Goal: Information Seeking & Learning: Learn about a topic

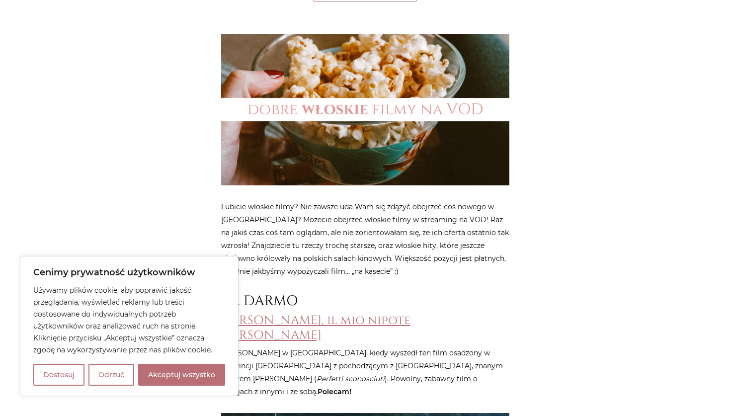
scroll to position [284, 0]
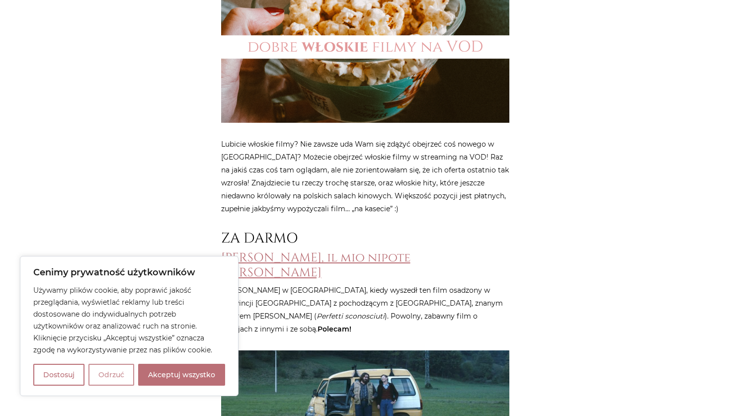
click at [109, 374] on button "Odrzuć" at bounding box center [111, 375] width 46 height 22
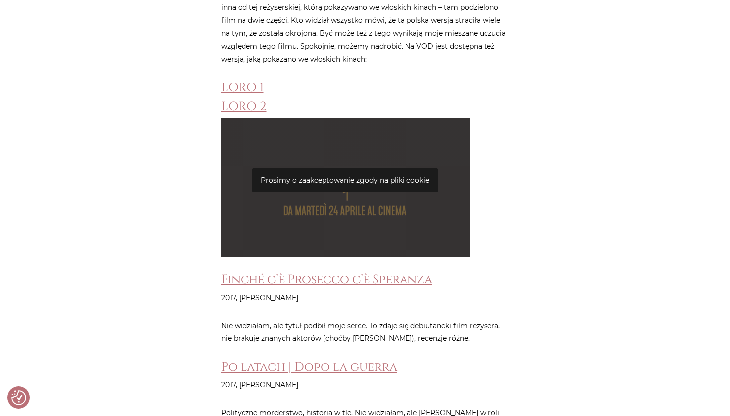
scroll to position [3614, 0]
click at [316, 271] on link "Finché c’è Prosecco c’è Speranza" at bounding box center [326, 279] width 211 height 16
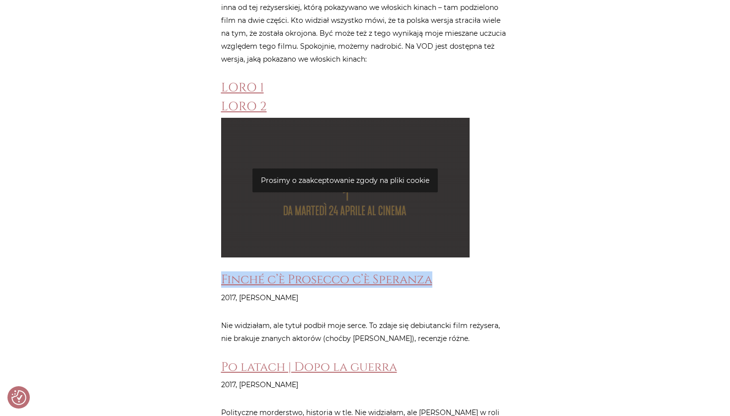
drag, startPoint x: 448, startPoint y: 198, endPoint x: 201, endPoint y: 177, distance: 247.8
copy link "Finché c’è Prosecco c’è Speranza"
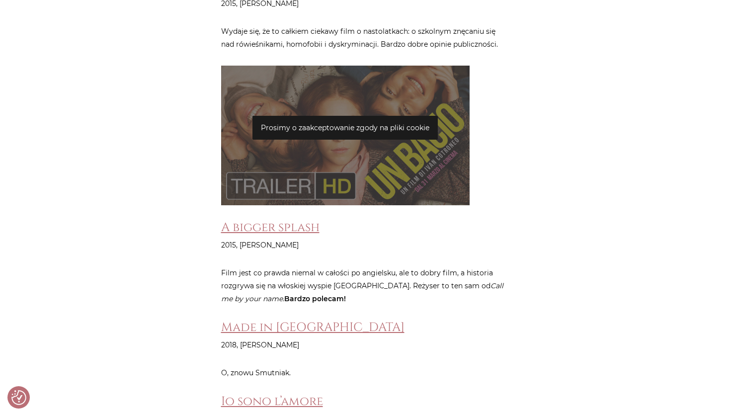
scroll to position [5228, 0]
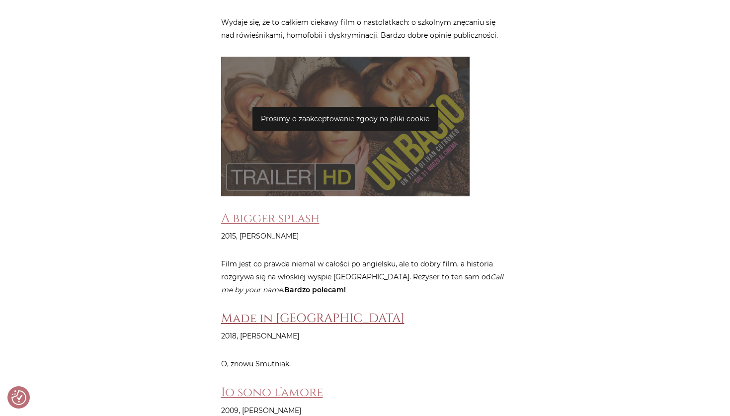
click at [300, 310] on link "Made in [GEOGRAPHIC_DATA]" at bounding box center [312, 318] width 183 height 16
click at [322, 311] on h3 "Made in [GEOGRAPHIC_DATA]" at bounding box center [365, 318] width 288 height 14
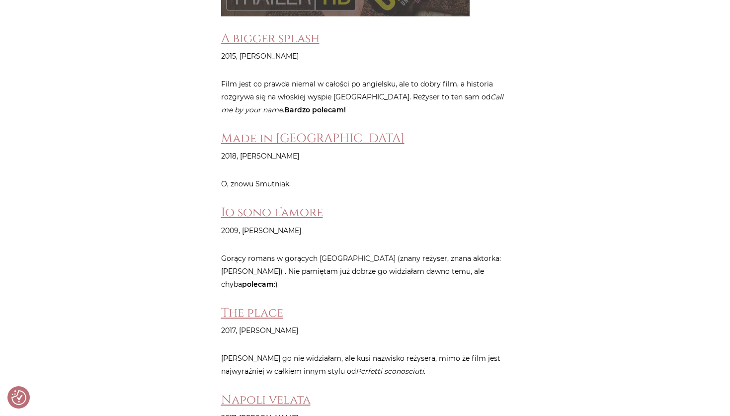
scroll to position [5528, 0]
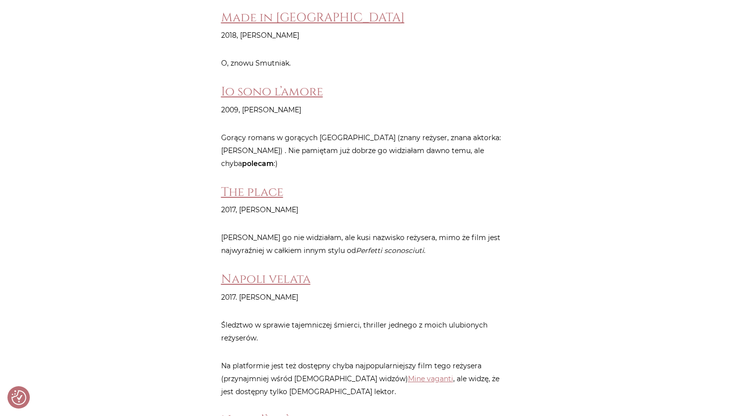
drag, startPoint x: 295, startPoint y: 201, endPoint x: 238, endPoint y: 199, distance: 57.2
click at [238, 291] on p "2017. [PERSON_NAME]" at bounding box center [365, 297] width 288 height 13
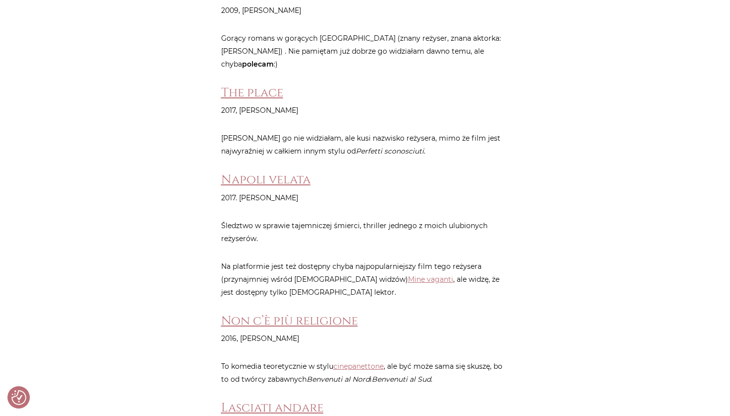
scroll to position [5638, 0]
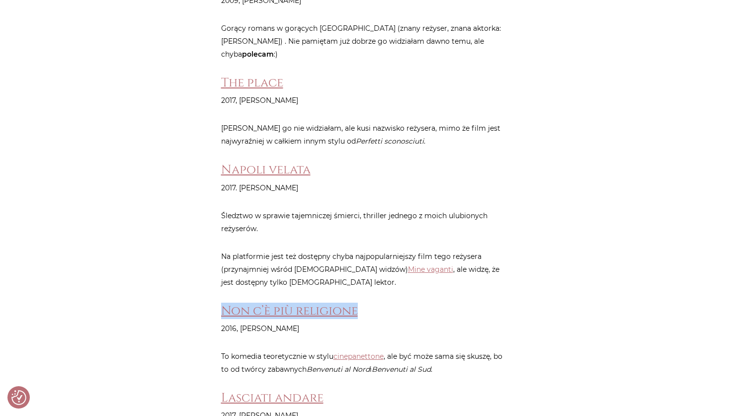
drag, startPoint x: 369, startPoint y: 212, endPoint x: 219, endPoint y: 204, distance: 150.7
copy link "Non c’è più religione"
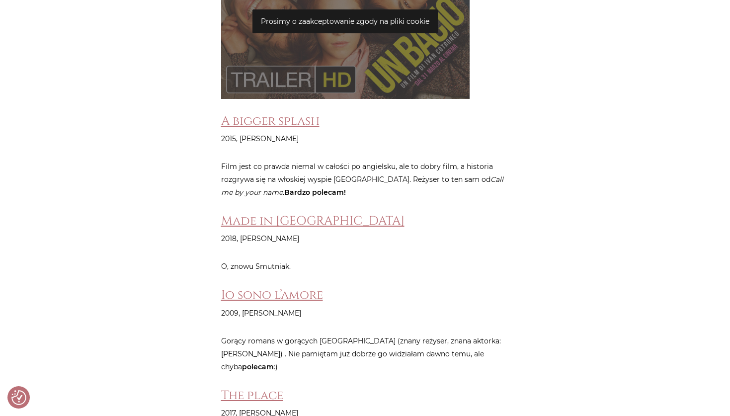
scroll to position [5327, 0]
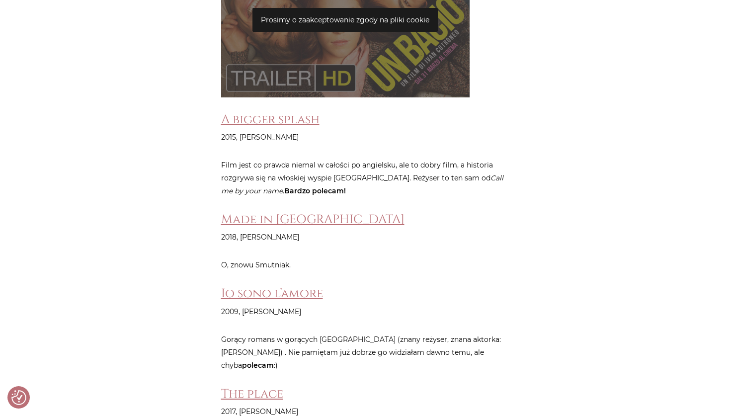
click at [290, 386] on h3 "The place" at bounding box center [365, 393] width 288 height 14
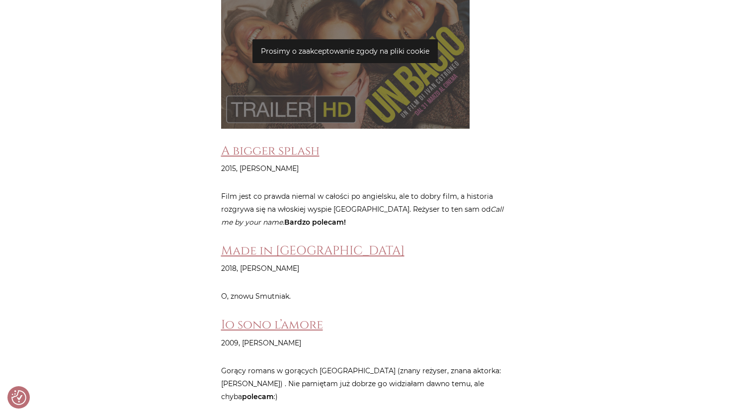
scroll to position [5245, 0]
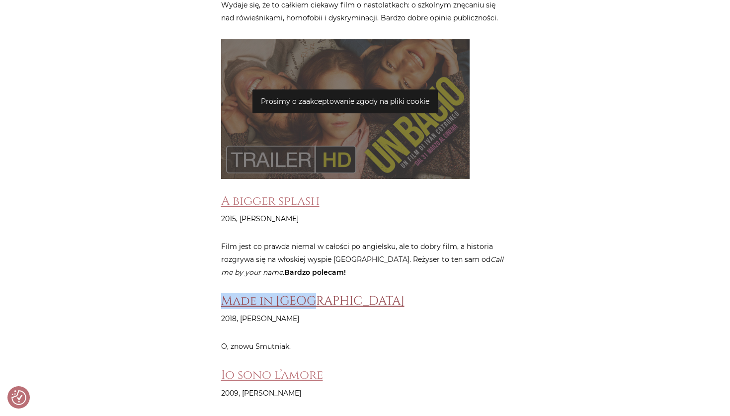
drag, startPoint x: 315, startPoint y: 204, endPoint x: 222, endPoint y: 199, distance: 93.5
click at [222, 294] on h3 "Made in [GEOGRAPHIC_DATA]" at bounding box center [365, 301] width 288 height 14
copy link "Made in [GEOGRAPHIC_DATA]"
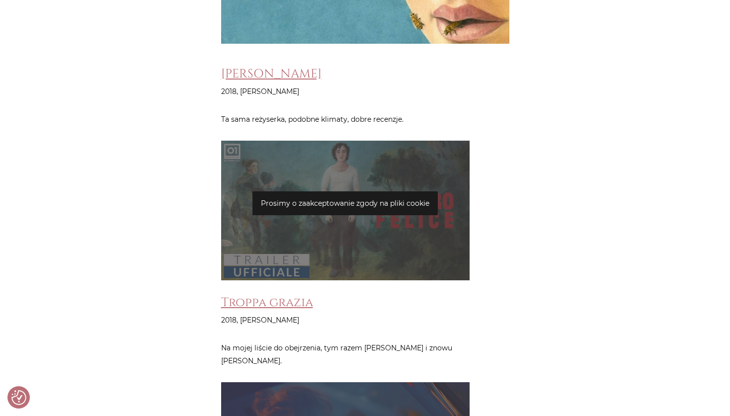
scroll to position [4436, 0]
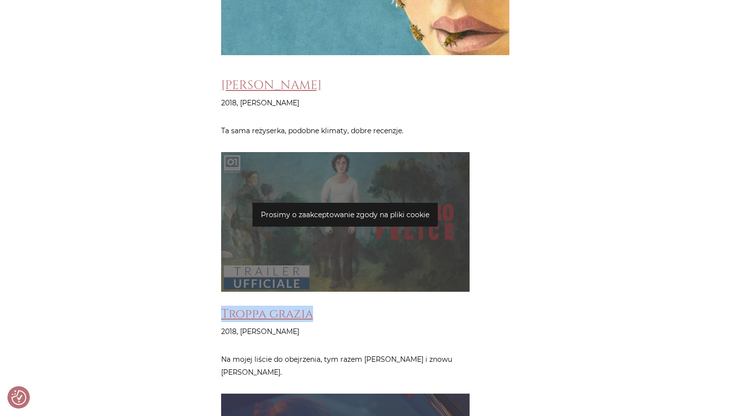
drag, startPoint x: 324, startPoint y: 229, endPoint x: 219, endPoint y: 229, distance: 105.3
copy link "Troppa grazia"
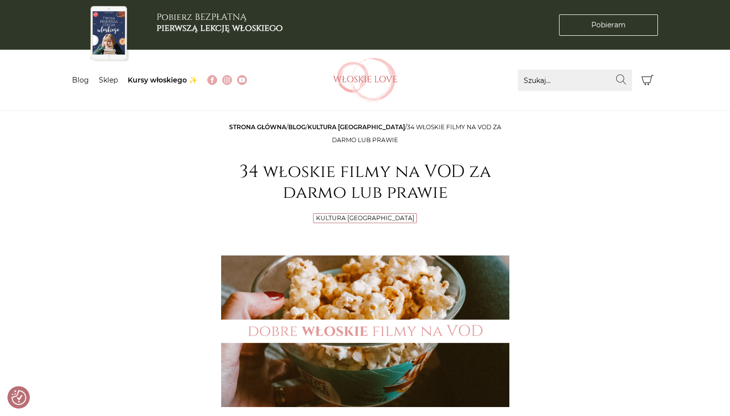
scroll to position [0, 0]
